Goal: Task Accomplishment & Management: Use online tool/utility

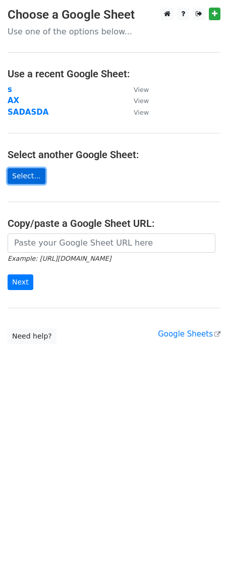
click at [31, 173] on link "Select..." at bounding box center [27, 176] width 38 height 16
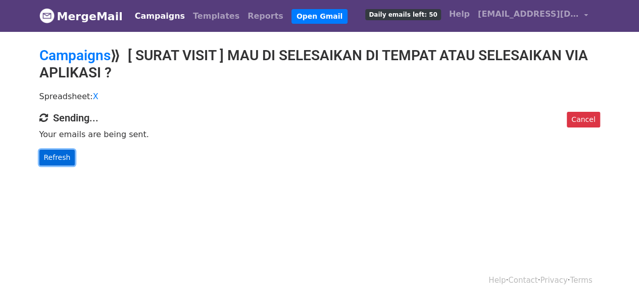
click at [46, 156] on link "Refresh" at bounding box center [57, 158] width 36 height 16
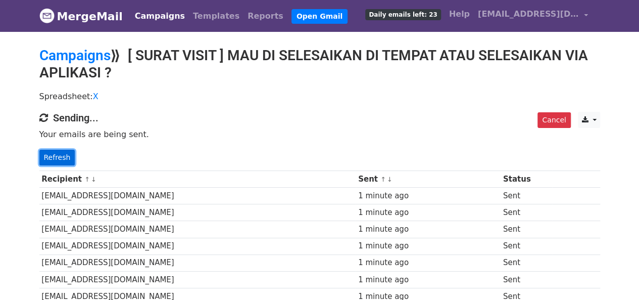
click at [66, 154] on link "Refresh" at bounding box center [57, 158] width 36 height 16
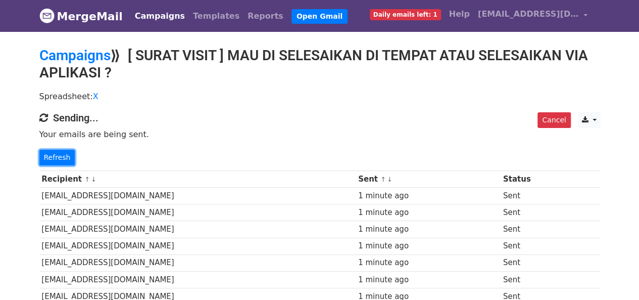
click at [66, 154] on link "Refresh" at bounding box center [57, 158] width 36 height 16
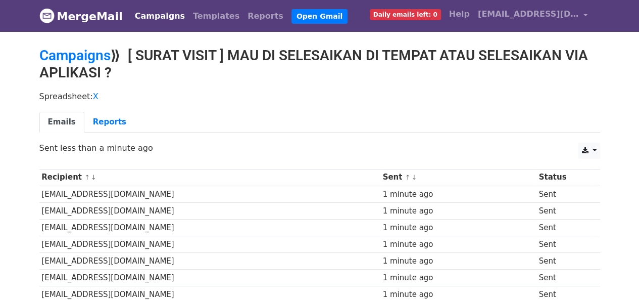
click at [66, 154] on div "CSV Excel Sent less than a minute ago" at bounding box center [320, 153] width 576 height 21
